Goal: Check status: Check status

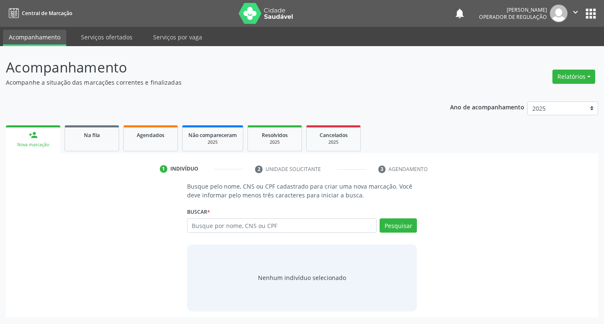
click at [209, 227] on input "text" at bounding box center [282, 226] width 190 height 14
click at [227, 224] on input "text" at bounding box center [282, 226] width 190 height 14
type input "706406156760881"
click at [383, 226] on button "Pesquisar" at bounding box center [398, 226] width 37 height 14
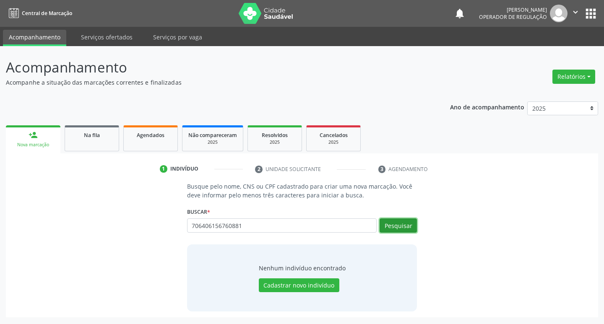
click at [397, 226] on button "Pesquisar" at bounding box center [398, 226] width 37 height 14
click at [400, 227] on button "Pesquisar" at bounding box center [398, 226] width 37 height 14
click at [403, 227] on button "Pesquisar" at bounding box center [398, 226] width 37 height 14
click at [398, 229] on button "Pesquisar" at bounding box center [398, 226] width 37 height 14
click at [398, 226] on button "Pesquisar" at bounding box center [398, 226] width 37 height 14
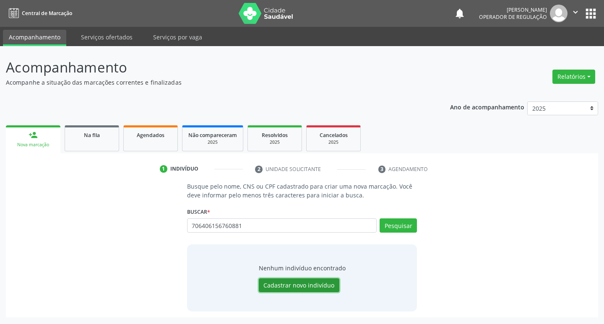
click at [302, 285] on button "Cadastrar novo indivíduo" at bounding box center [299, 285] width 81 height 14
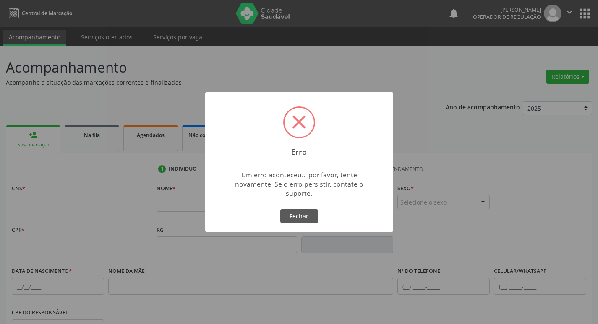
click at [347, 260] on div "Erro × Um erro aconteceu... por favor, tente novamente. Se o erro persistir, co…" at bounding box center [299, 162] width 598 height 324
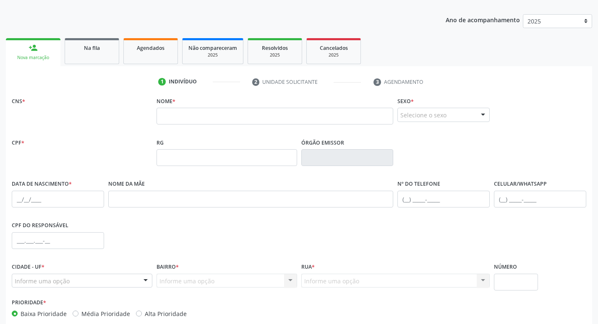
scroll to position [130, 0]
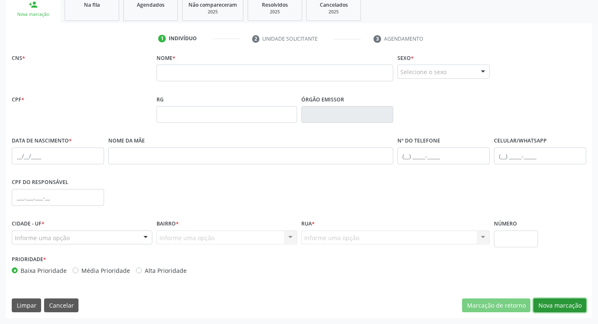
click at [557, 305] on button "Nova marcação" at bounding box center [559, 306] width 53 height 14
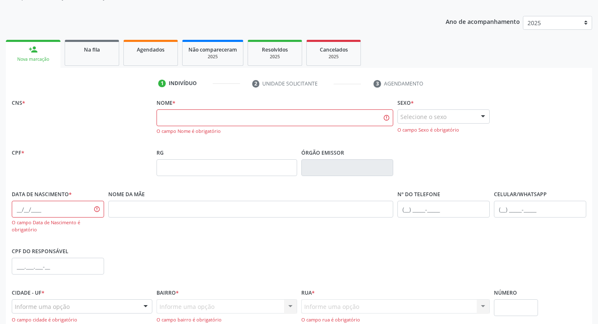
scroll to position [0, 0]
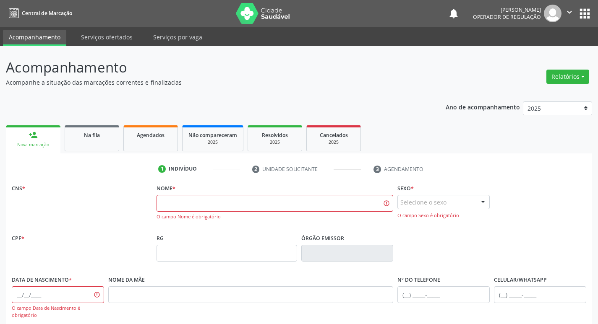
click at [47, 140] on link "person_add Nova marcação" at bounding box center [33, 139] width 55 height 28
click at [43, 141] on link "person_add Nova marcação" at bounding box center [33, 139] width 55 height 28
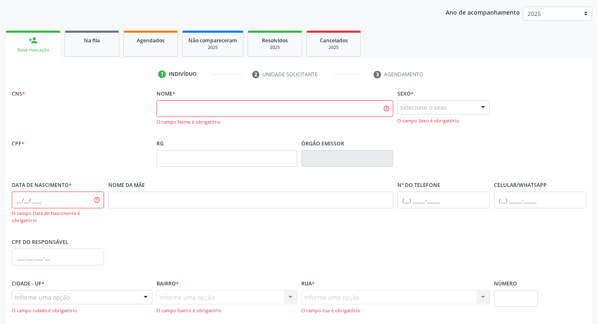
scroll to position [162, 0]
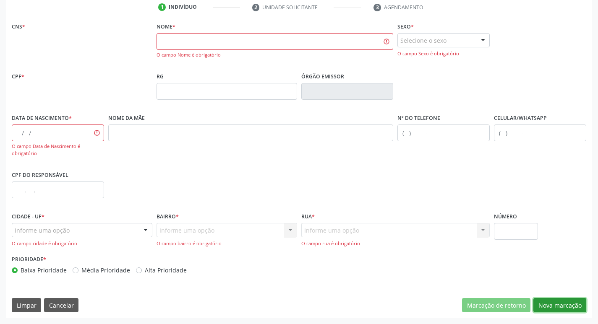
click at [551, 308] on button "Nova marcação" at bounding box center [559, 305] width 53 height 14
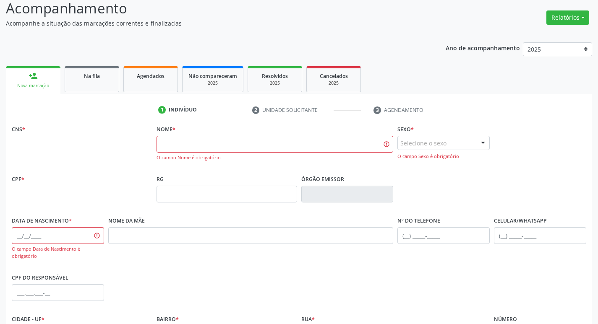
scroll to position [36, 0]
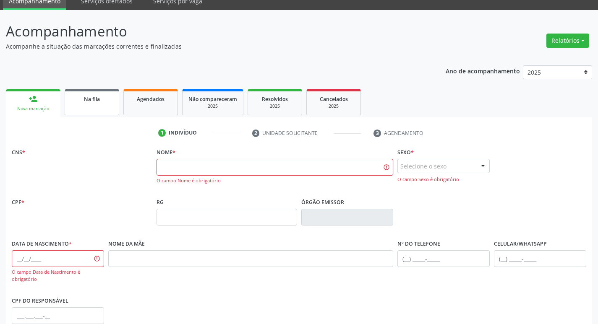
click at [94, 99] on span "Na fila" at bounding box center [92, 99] width 16 height 7
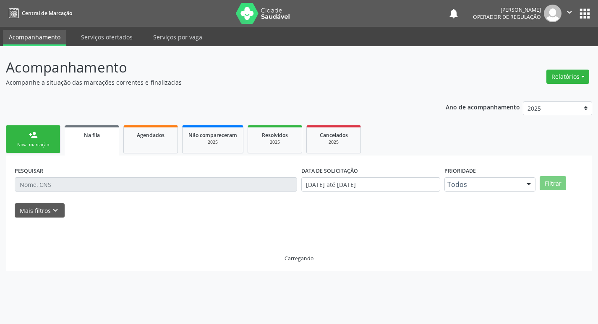
scroll to position [0, 0]
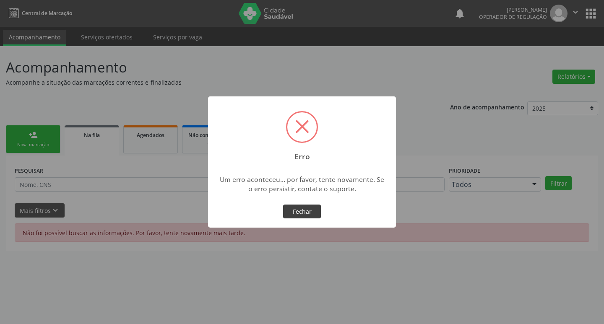
click at [300, 211] on button "Fechar" at bounding box center [302, 212] width 38 height 14
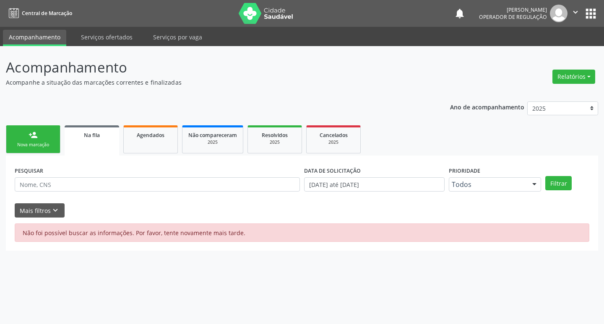
click at [41, 144] on div "Nova marcação" at bounding box center [33, 145] width 42 height 6
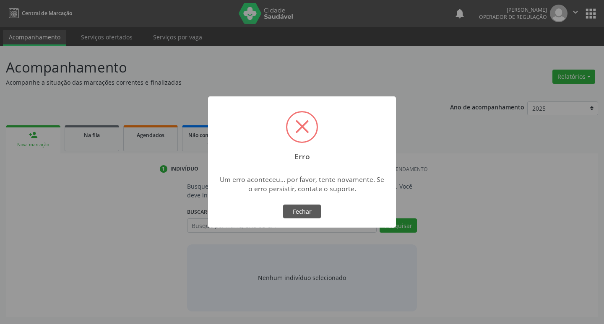
click at [407, 225] on div "× Erro Um erro aconteceu... por favor, tente novamente. Se o erro persistir, co…" at bounding box center [302, 162] width 604 height 324
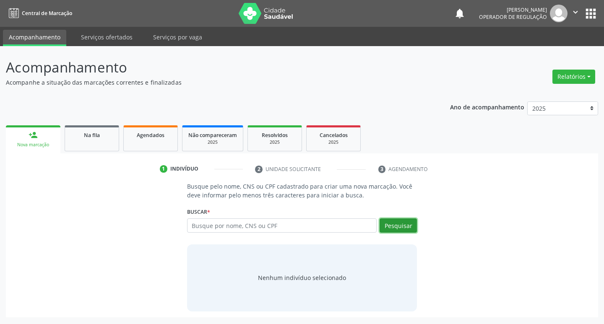
click at [406, 228] on button "Pesquisar" at bounding box center [398, 226] width 37 height 14
click at [225, 226] on input "text" at bounding box center [282, 226] width 190 height 14
click at [401, 226] on button "Pesquisar" at bounding box center [398, 226] width 37 height 14
click at [252, 227] on input "text" at bounding box center [282, 226] width 190 height 14
click at [386, 225] on button "Pesquisar" at bounding box center [398, 226] width 37 height 14
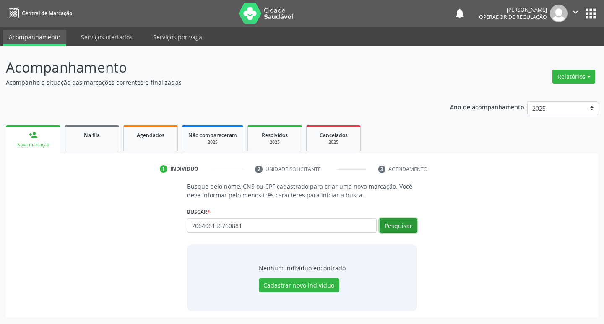
click at [410, 226] on button "Pesquisar" at bounding box center [398, 226] width 37 height 14
click at [395, 227] on button "Pesquisar" at bounding box center [398, 226] width 37 height 14
click at [256, 224] on input "706406156760881" at bounding box center [282, 226] width 190 height 14
type input "7"
click at [390, 222] on button "Pesquisar" at bounding box center [398, 226] width 37 height 14
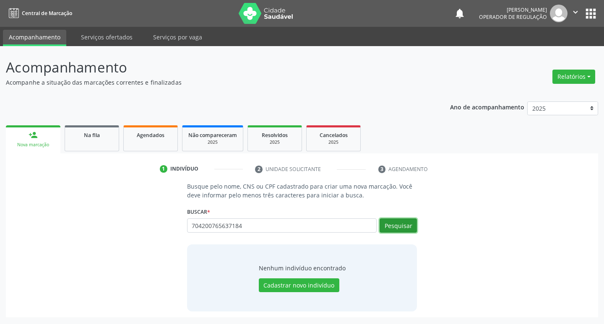
click at [387, 224] on button "Pesquisar" at bounding box center [398, 226] width 37 height 14
click at [403, 228] on button "Pesquisar" at bounding box center [398, 226] width 37 height 14
click at [399, 227] on button "Pesquisar" at bounding box center [398, 226] width 37 height 14
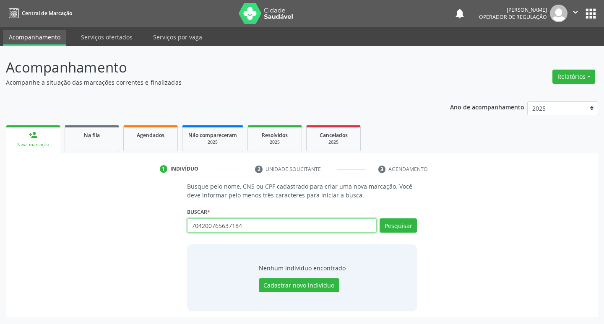
click at [252, 224] on input "704200765637184" at bounding box center [282, 226] width 190 height 14
type input "7"
click at [200, 221] on input "text" at bounding box center [282, 226] width 190 height 14
type input "705007666588351"
click at [390, 221] on button "Pesquisar" at bounding box center [398, 226] width 37 height 14
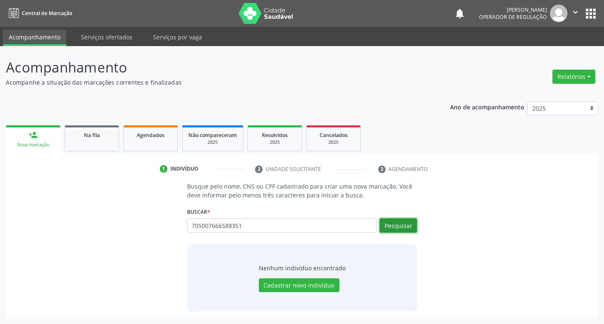
click at [390, 227] on button "Pesquisar" at bounding box center [398, 226] width 37 height 14
click at [329, 288] on button "Cadastrar novo indivíduo" at bounding box center [299, 285] width 81 height 14
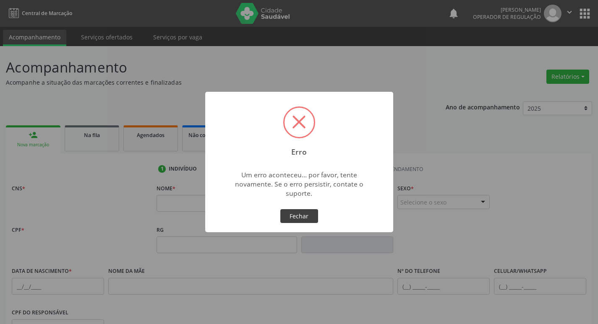
click at [303, 213] on button "Fechar" at bounding box center [299, 216] width 38 height 14
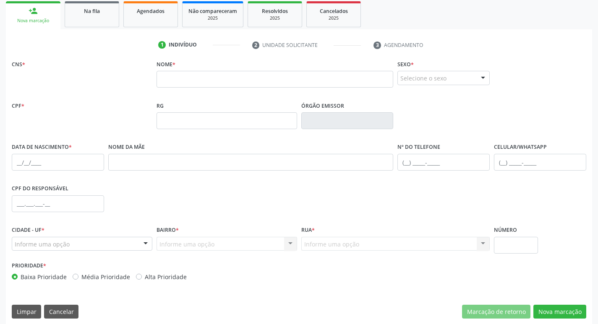
scroll to position [130, 0]
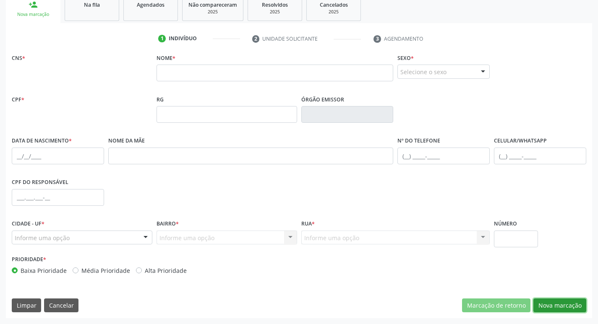
click at [568, 307] on button "Nova marcação" at bounding box center [559, 306] width 53 height 14
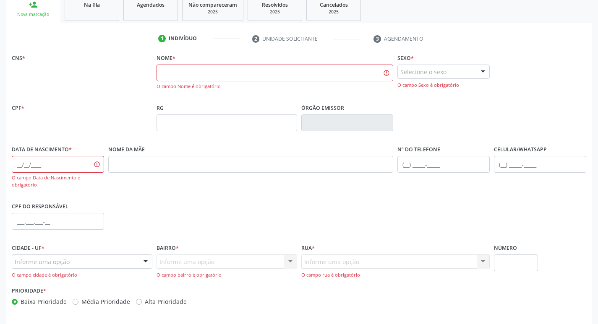
scroll to position [88, 0]
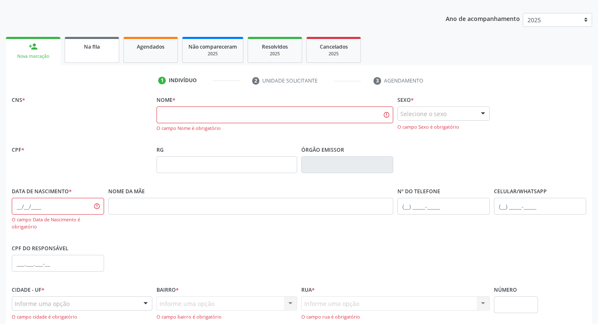
click at [95, 48] on span "Na fila" at bounding box center [92, 46] width 16 height 7
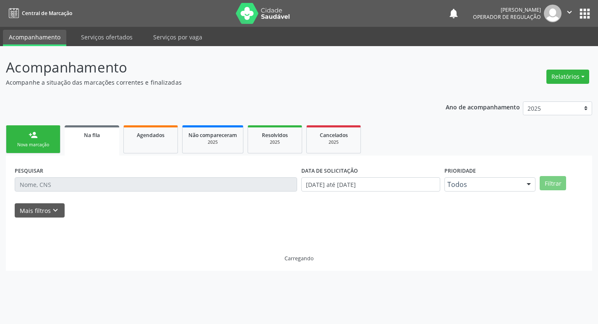
scroll to position [0, 0]
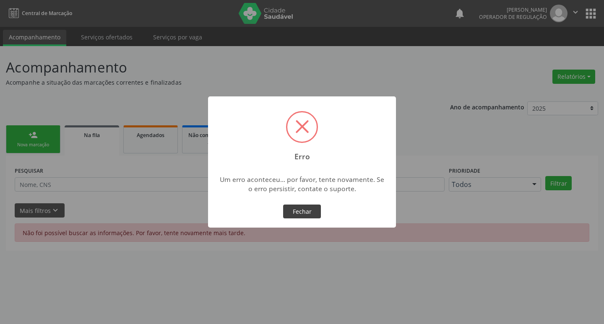
click at [309, 211] on button "Fechar" at bounding box center [302, 212] width 38 height 14
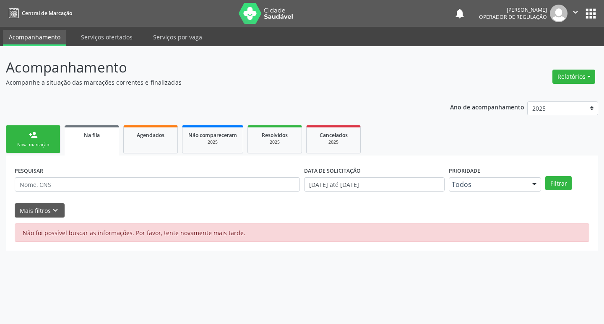
click at [57, 143] on link "person_add Nova marcação" at bounding box center [33, 139] width 55 height 28
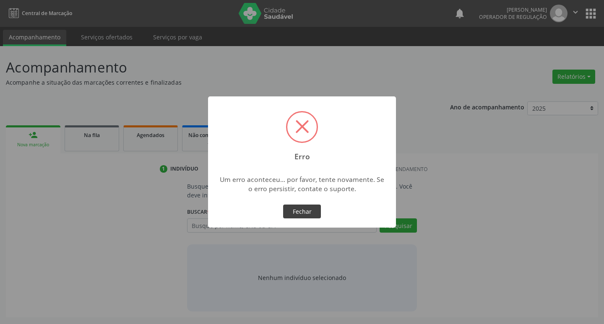
click at [308, 212] on button "Fechar" at bounding box center [302, 212] width 38 height 14
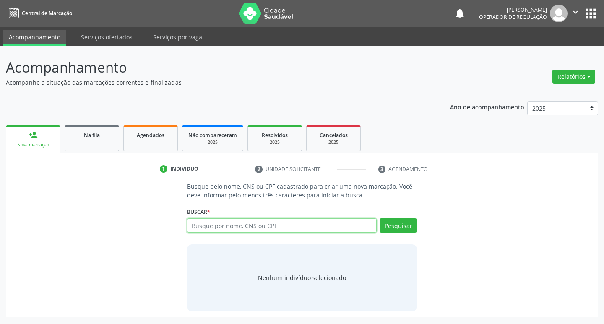
click at [253, 223] on input "text" at bounding box center [282, 226] width 190 height 14
click at [198, 224] on input "text" at bounding box center [282, 226] width 190 height 14
type input "704604172877623"
click at [402, 228] on button "Pesquisar" at bounding box center [398, 226] width 37 height 14
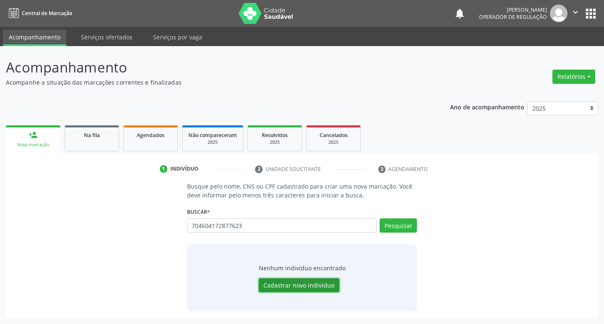
click at [315, 284] on button "Cadastrar novo indivíduo" at bounding box center [299, 285] width 81 height 14
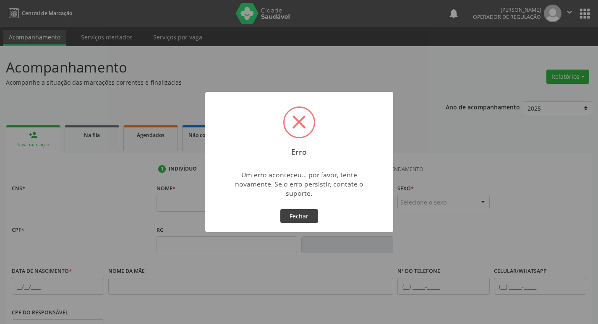
click at [304, 219] on button "Fechar" at bounding box center [299, 216] width 38 height 14
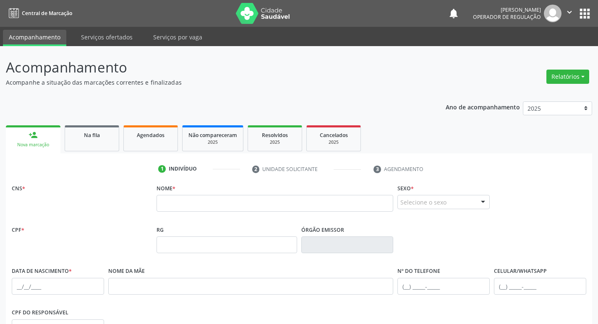
drag, startPoint x: 604, startPoint y: 2, endPoint x: 338, endPoint y: 80, distance: 276.7
click at [338, 80] on p "Acompanhe a situação das marcações correntes e finalizadas" at bounding box center [211, 82] width 410 height 9
